Goal: Find specific page/section: Find specific page/section

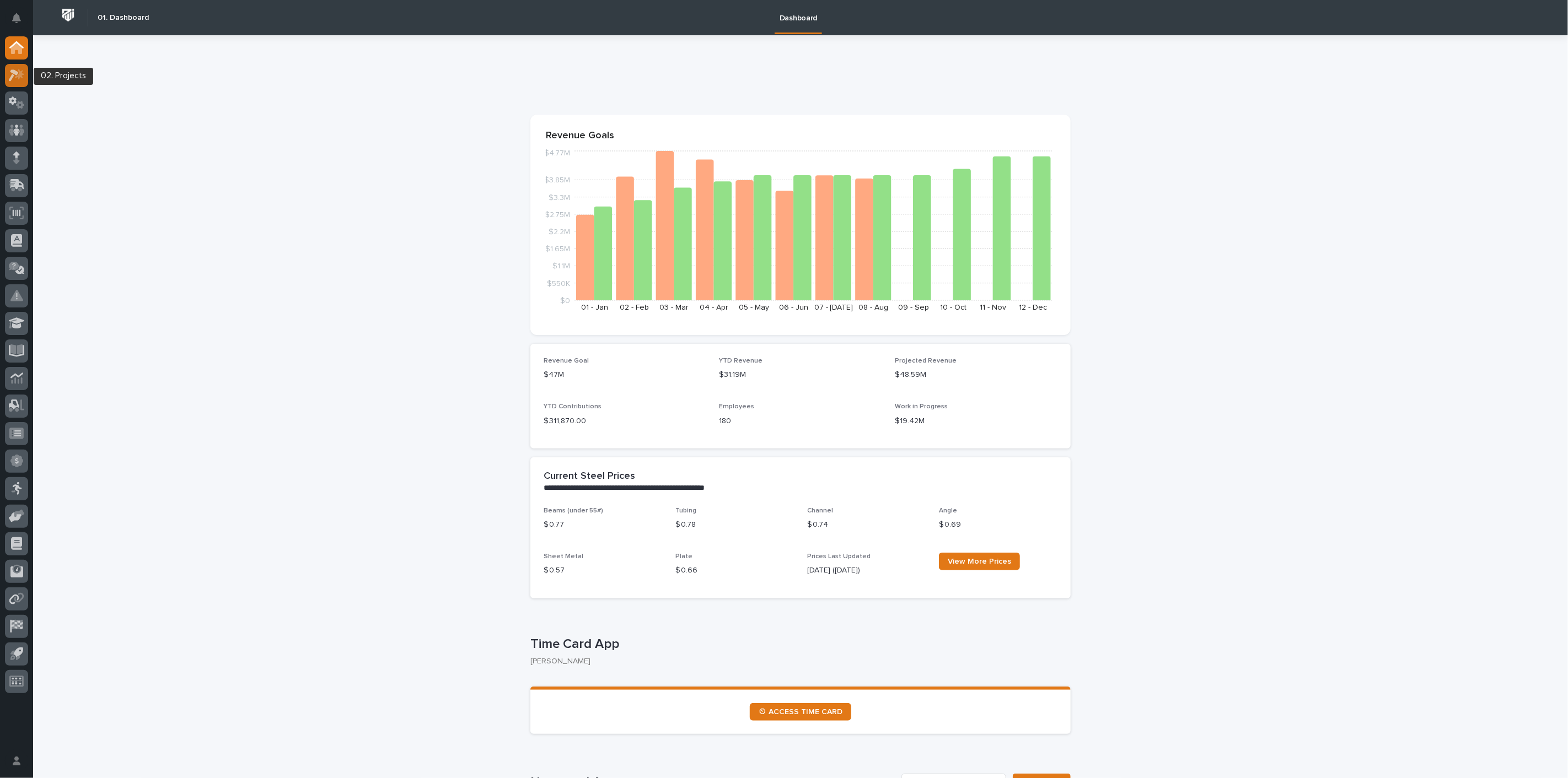
click at [14, 68] on div at bounding box center [17, 76] width 24 height 24
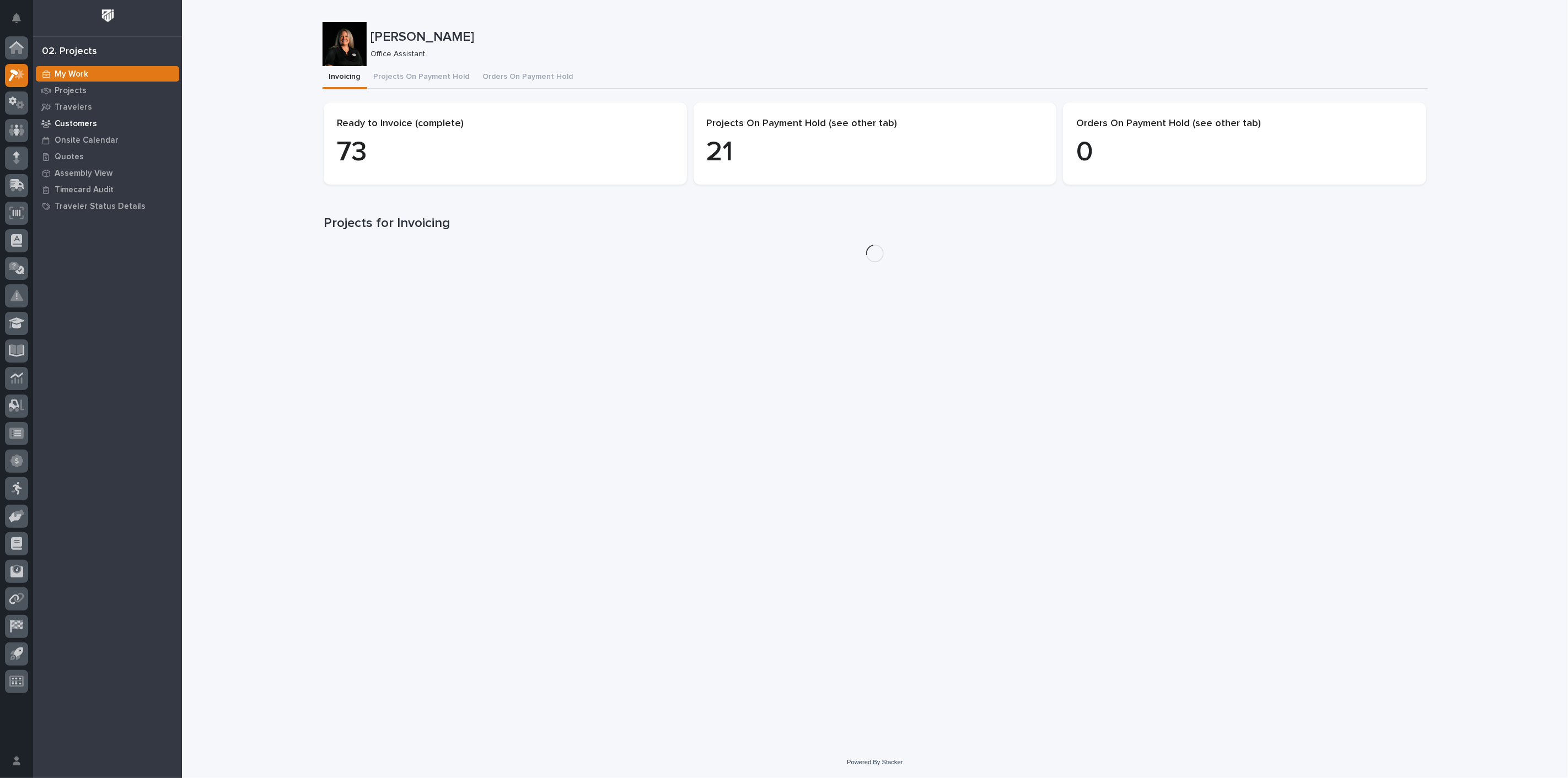
click at [76, 126] on p "Customers" at bounding box center [76, 124] width 42 height 10
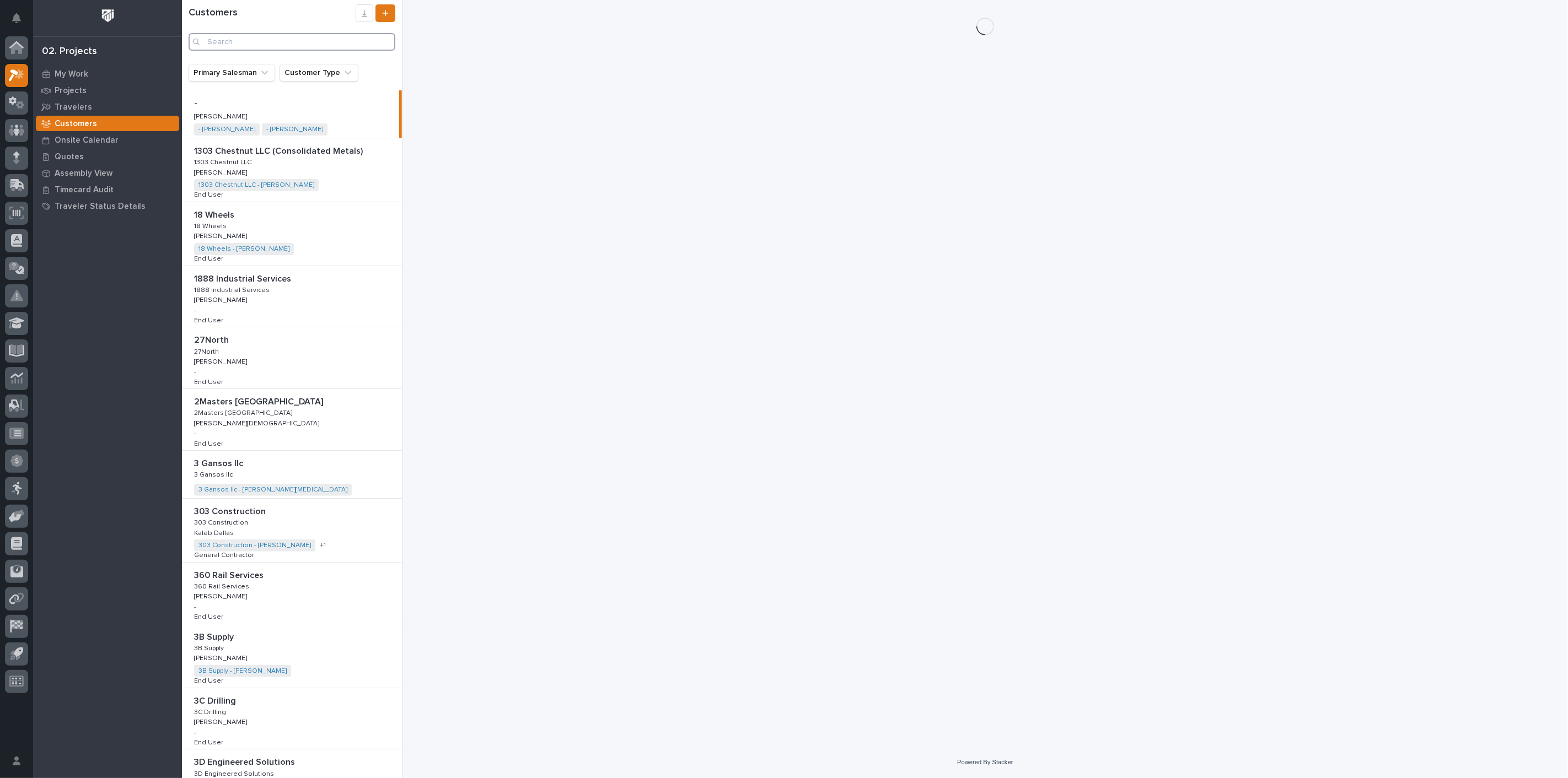
click at [245, 41] on input "Search" at bounding box center [291, 42] width 207 height 18
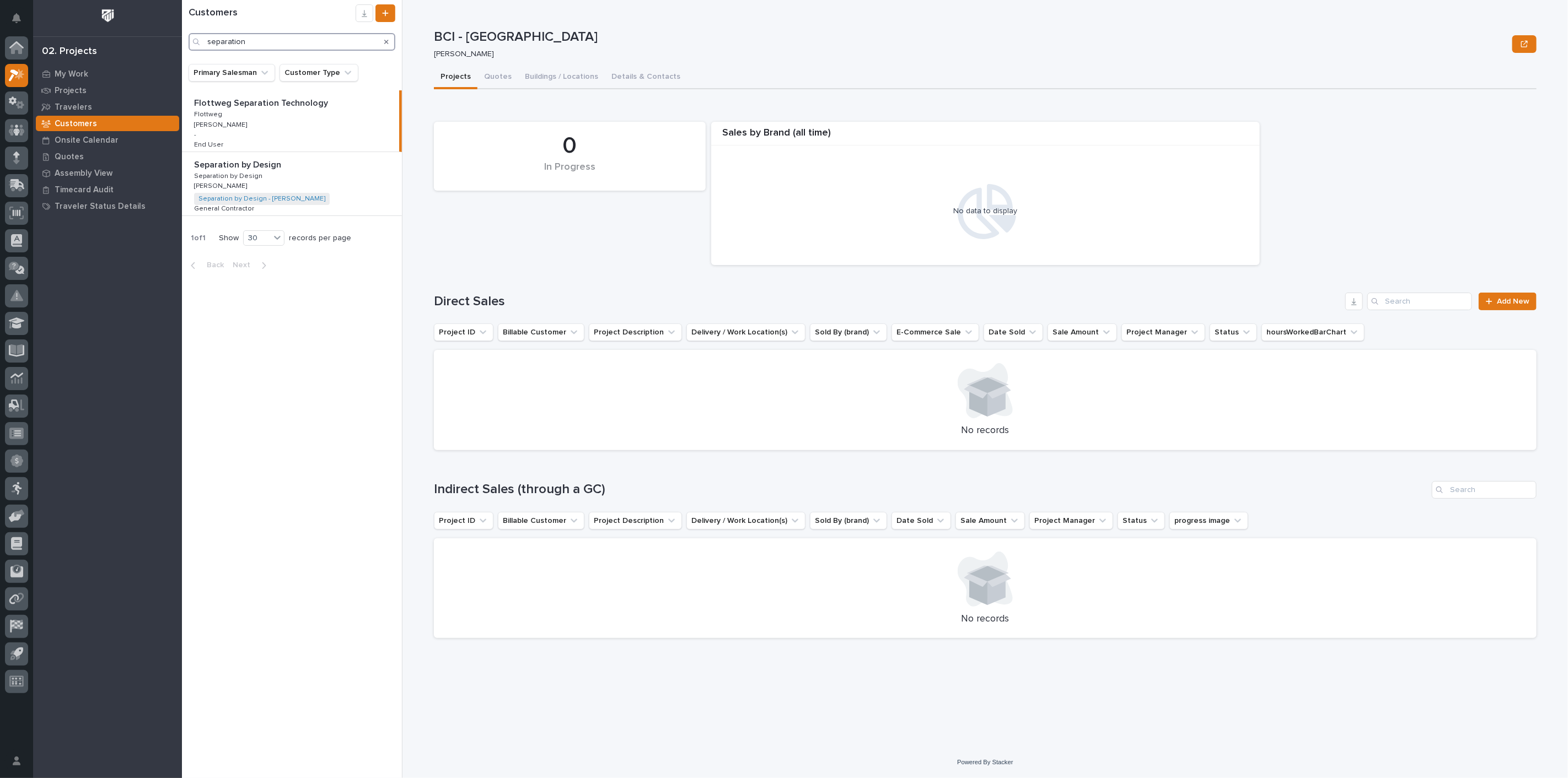
type input "separation"
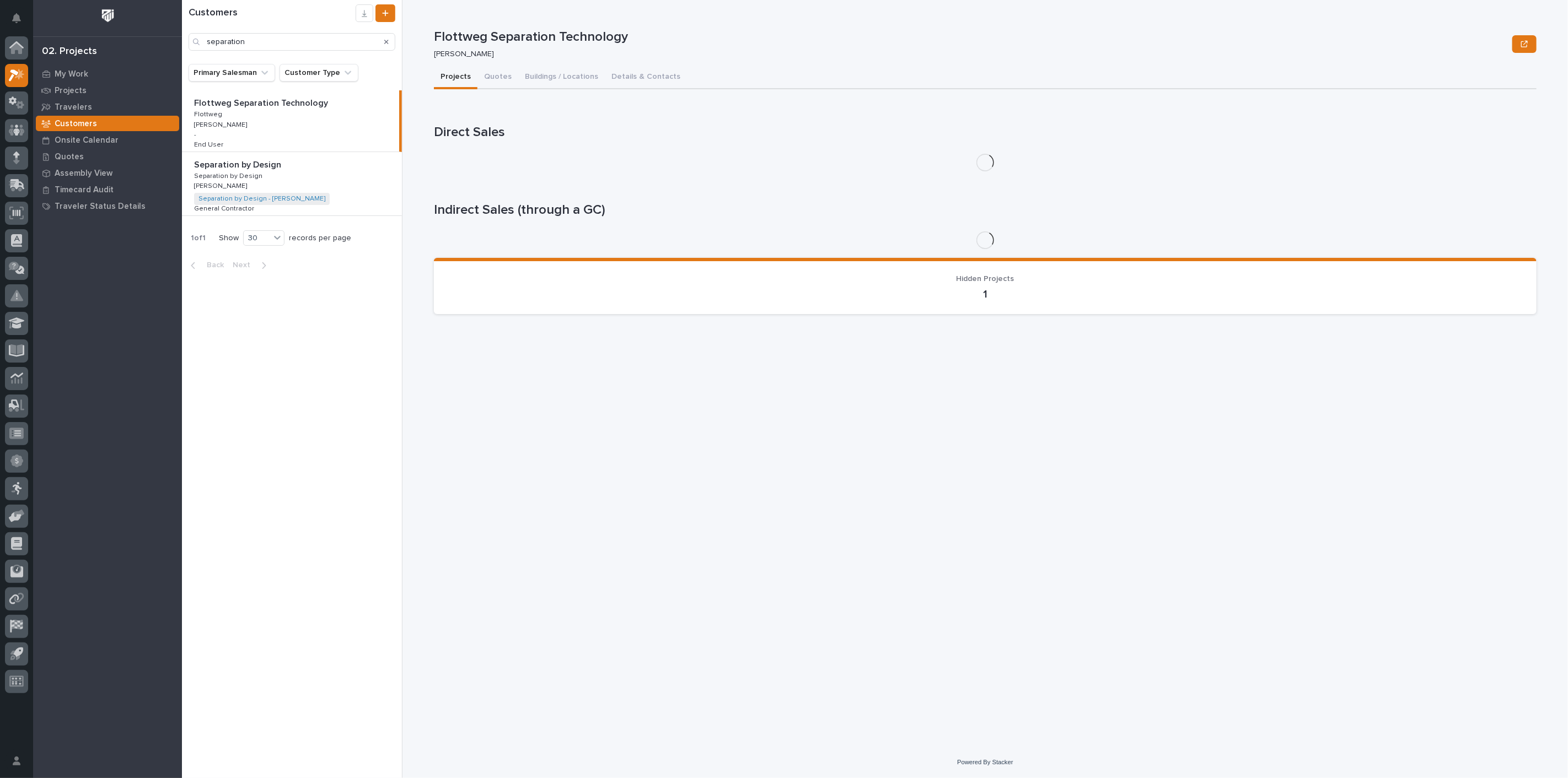
click at [261, 178] on div "Separation by Design Separation by Design Separation by Design Separation by De…" at bounding box center [291, 183] width 220 height 64
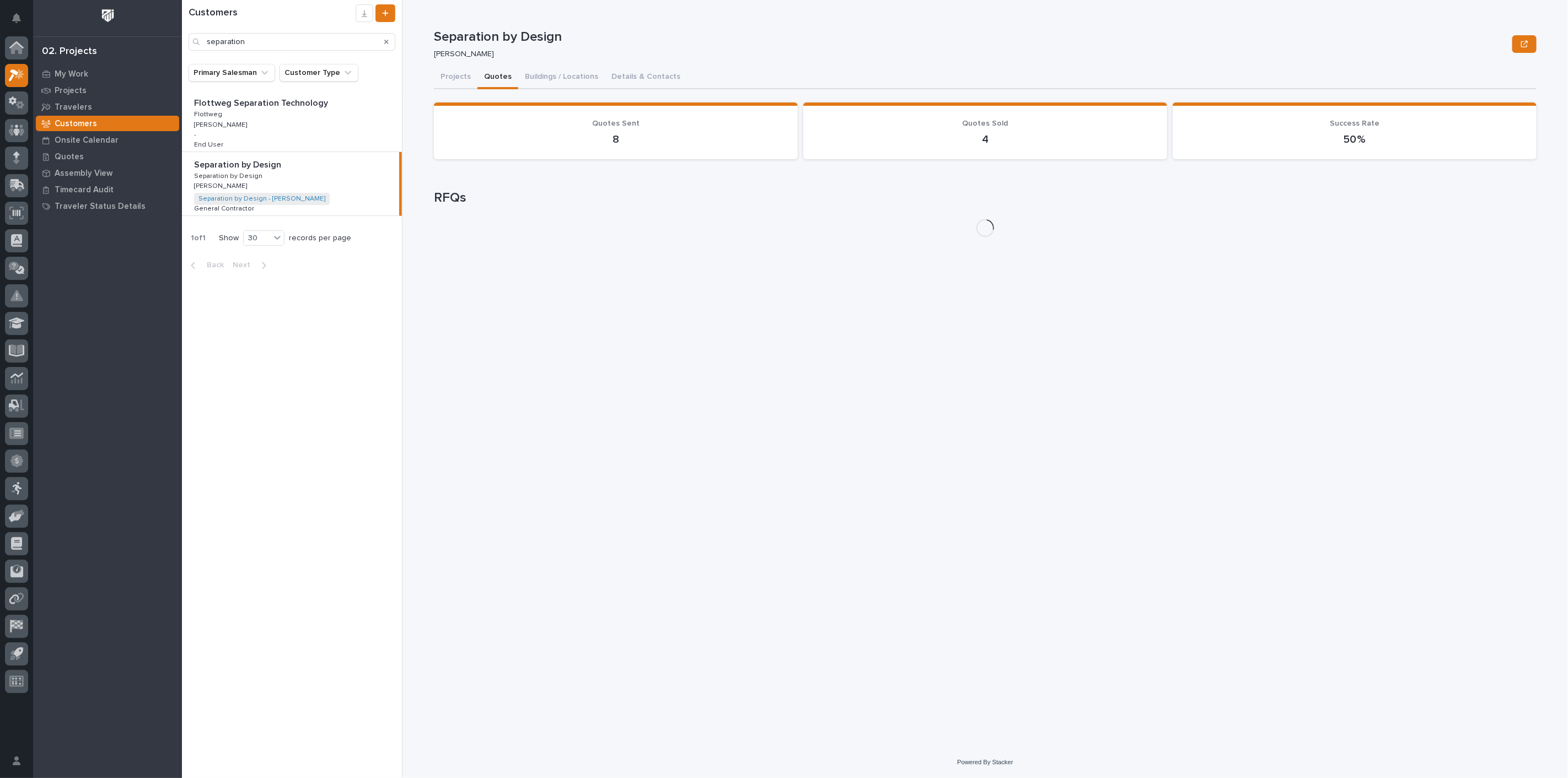
click at [491, 80] on button "Quotes" at bounding box center [498, 78] width 41 height 24
